Goal: Task Accomplishment & Management: Manage account settings

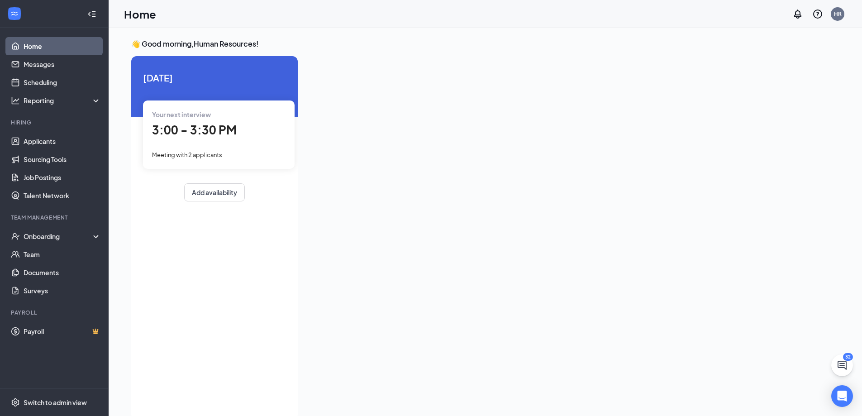
click at [222, 123] on span "3:00 - 3:30 PM" at bounding box center [194, 129] width 85 height 15
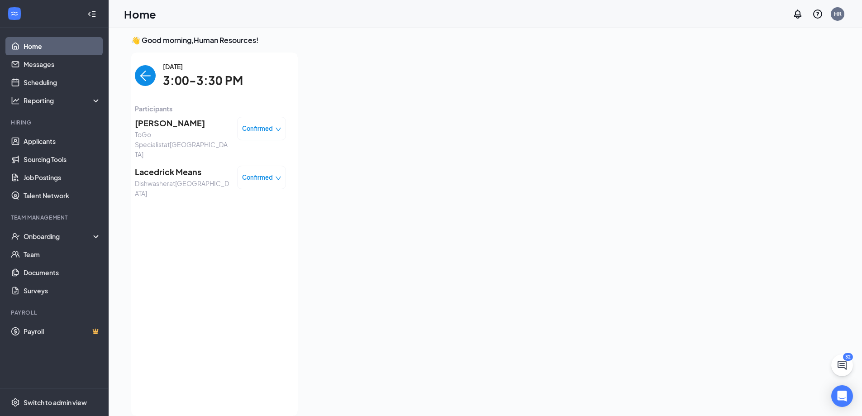
click at [191, 121] on span "[PERSON_NAME]" at bounding box center [182, 123] width 95 height 13
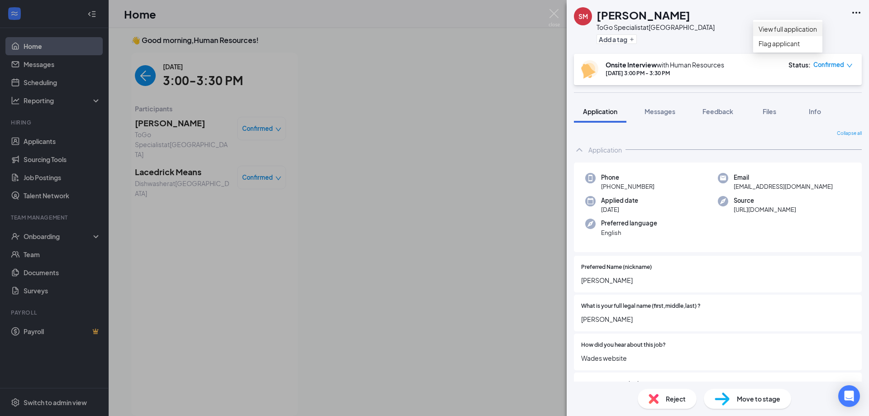
click at [783, 32] on link "View full application" at bounding box center [787, 29] width 58 height 10
click at [381, 157] on div "SM [PERSON_NAME] ToGo Specialist at [GEOGRAPHIC_DATA] Add a tag Onsite Intervie…" at bounding box center [434, 208] width 869 height 416
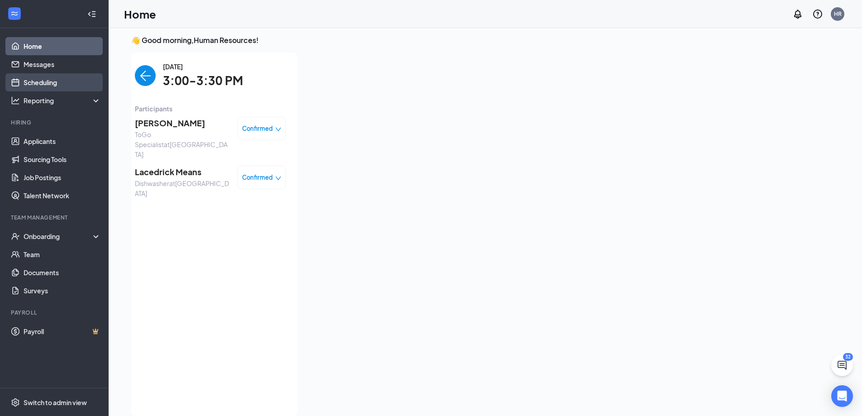
click at [66, 79] on link "Scheduling" at bounding box center [62, 82] width 77 height 18
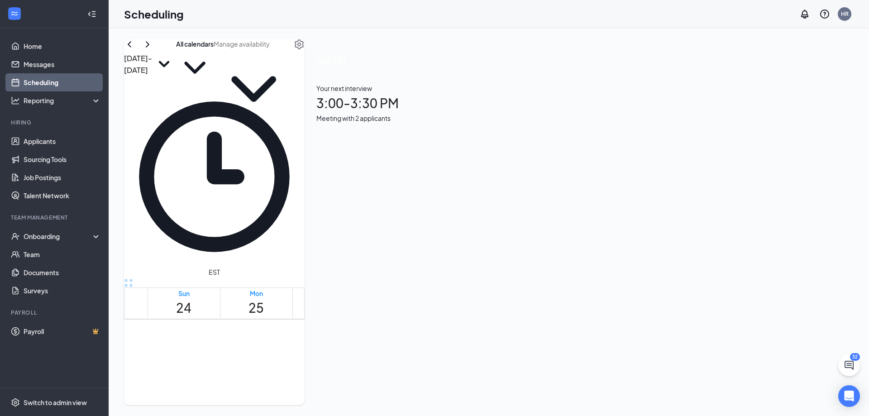
scroll to position [445, 0]
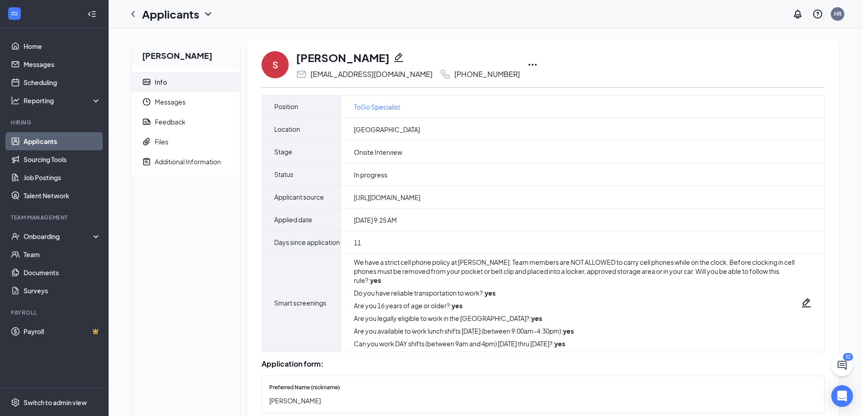
click at [527, 63] on icon "Ellipses" at bounding box center [532, 64] width 11 height 11
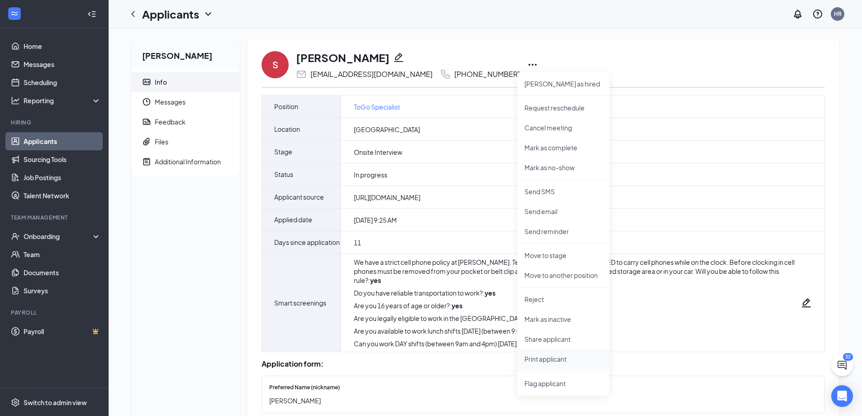
click at [568, 357] on p "Print applicant" at bounding box center [563, 358] width 78 height 9
